Goal: Task Accomplishment & Management: Complete application form

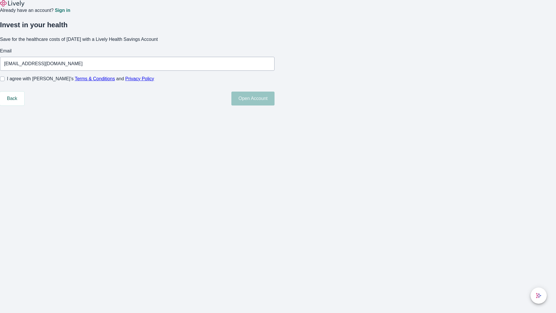
click at [5, 81] on input "I agree with Lively’s Terms & Conditions and Privacy Policy" at bounding box center [2, 78] width 5 height 5
checkbox input "true"
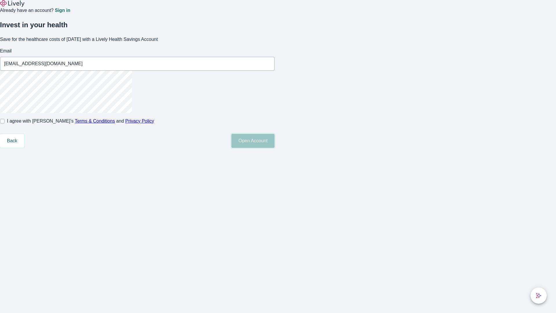
click at [274, 148] on button "Open Account" at bounding box center [252, 141] width 43 height 14
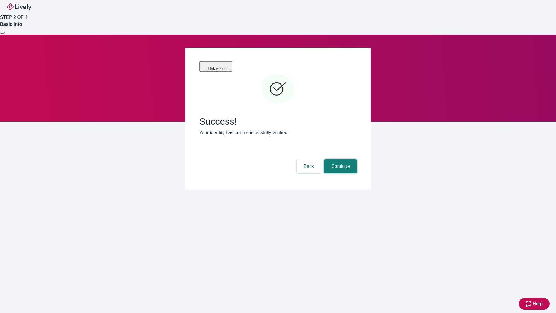
click at [340, 159] on button "Continue" at bounding box center [340, 166] width 32 height 14
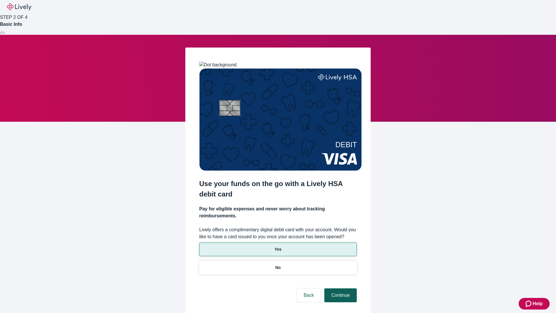
click at [278, 246] on p "Yes" at bounding box center [277, 249] width 7 height 6
click at [340, 288] on button "Continue" at bounding box center [340, 295] width 32 height 14
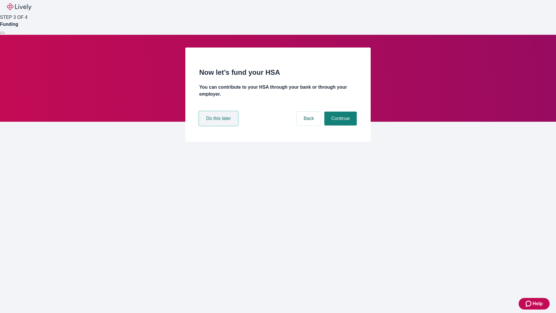
click at [219, 125] on button "Do this later" at bounding box center [218, 118] width 39 height 14
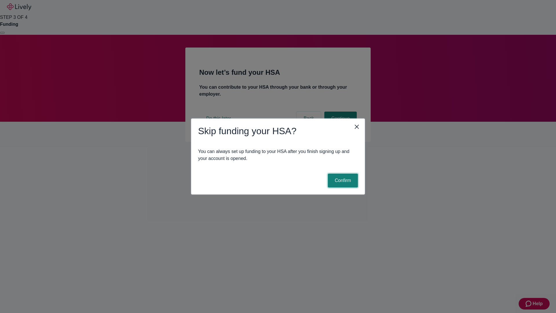
click at [342, 180] on button "Confirm" at bounding box center [343, 180] width 30 height 14
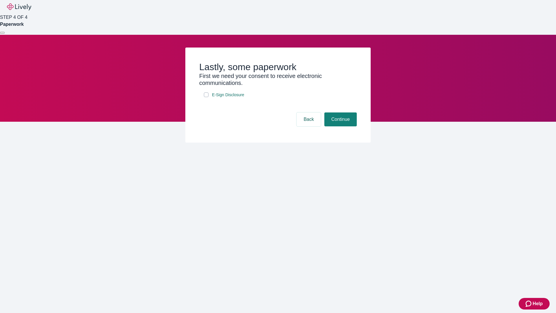
click at [206, 97] on input "E-Sign Disclosure" at bounding box center [206, 94] width 5 height 5
checkbox input "true"
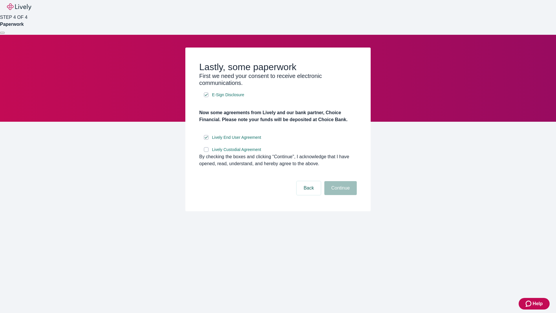
click at [206, 152] on input "Lively Custodial Agreement" at bounding box center [206, 149] width 5 height 5
checkbox input "true"
click at [340, 195] on button "Continue" at bounding box center [340, 188] width 32 height 14
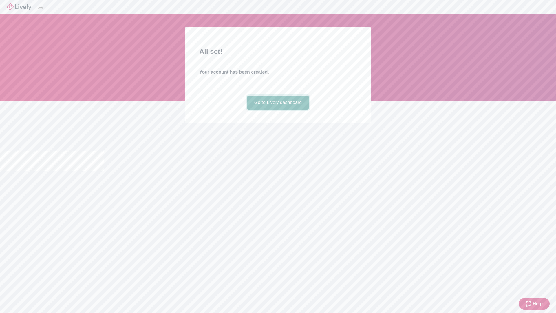
click at [278, 109] on link "Go to Lively dashboard" at bounding box center [278, 103] width 62 height 14
